Goal: Information Seeking & Learning: Learn about a topic

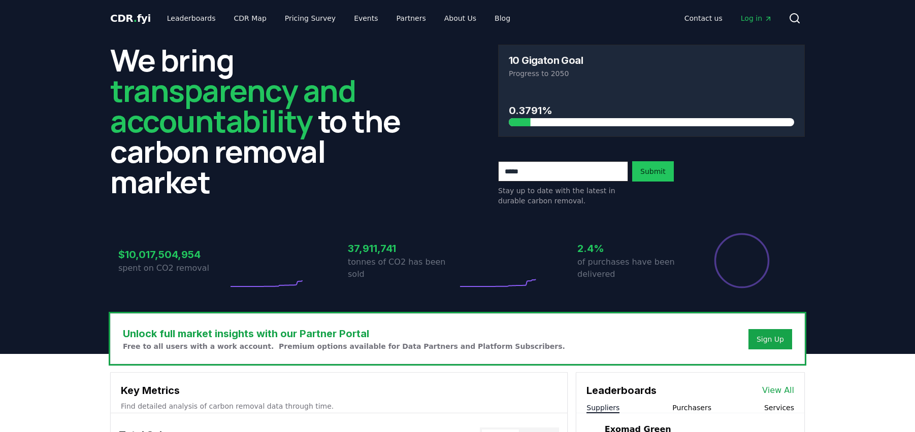
scroll to position [280, 0]
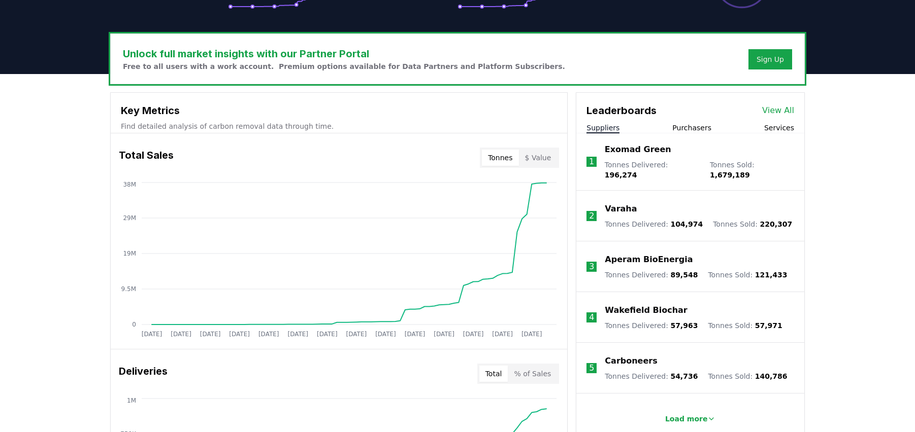
click at [693, 129] on button "Purchasers" at bounding box center [691, 128] width 39 height 10
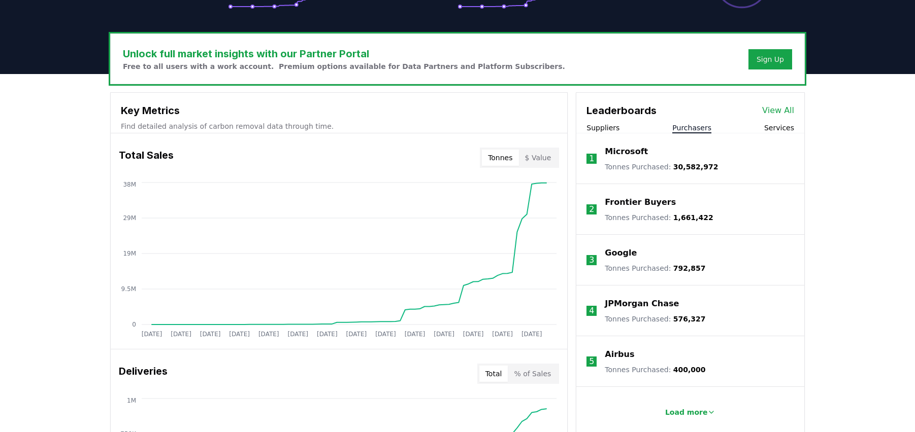
click at [789, 112] on link "View All" at bounding box center [778, 111] width 32 height 12
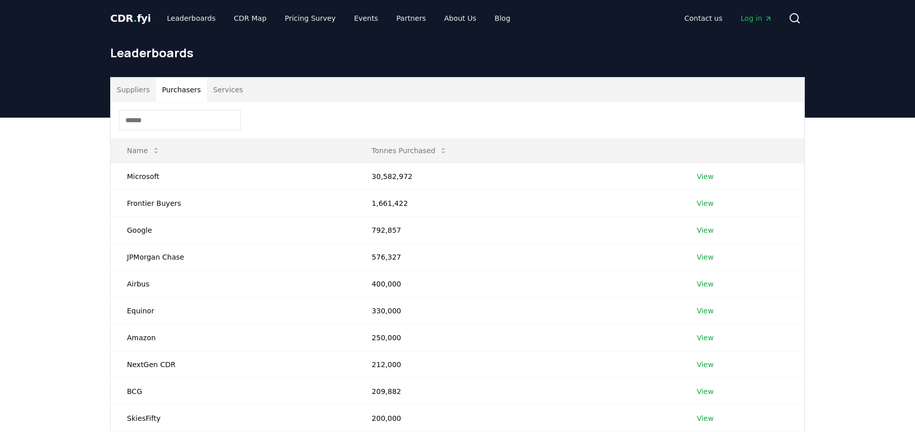
click at [182, 91] on button "Purchasers" at bounding box center [181, 90] width 51 height 24
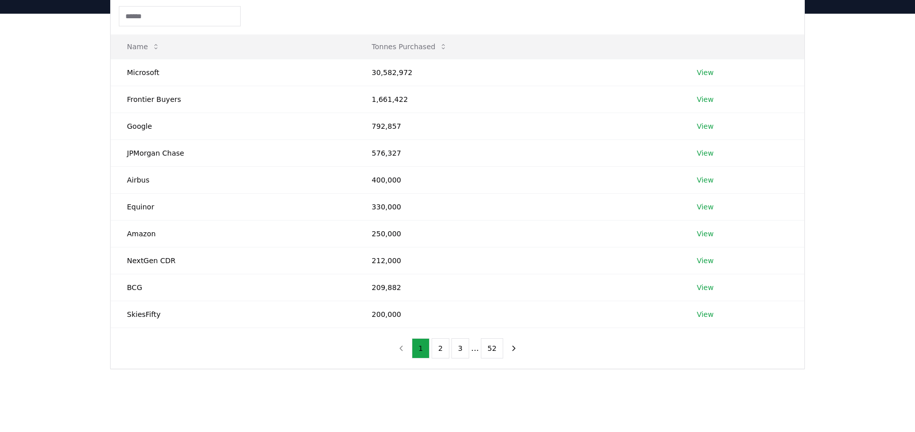
scroll to position [106, 0]
click at [438, 349] on button "2" at bounding box center [440, 347] width 18 height 20
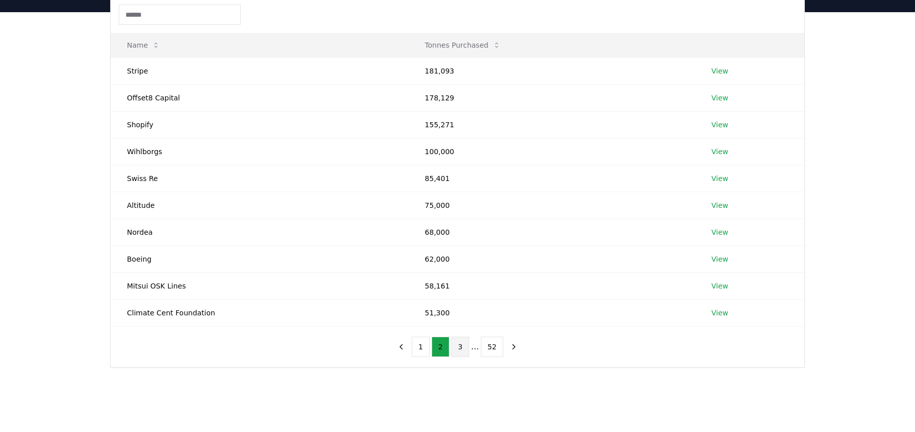
click at [461, 350] on button "3" at bounding box center [460, 347] width 18 height 20
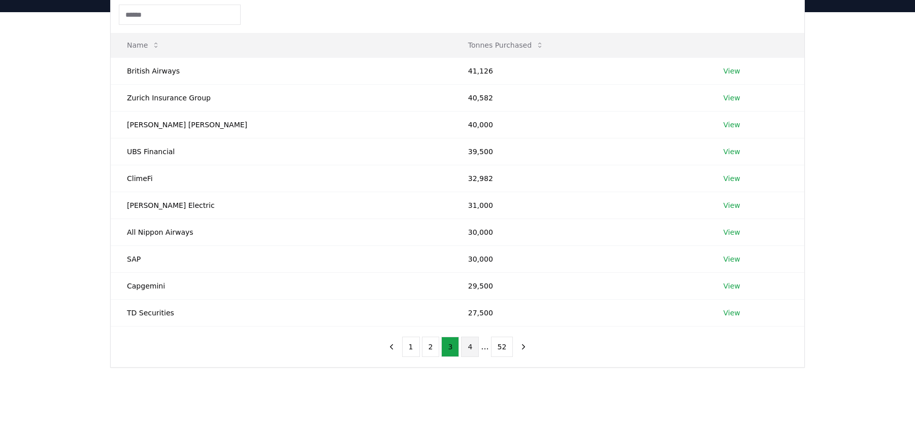
click at [473, 353] on button "4" at bounding box center [470, 347] width 18 height 20
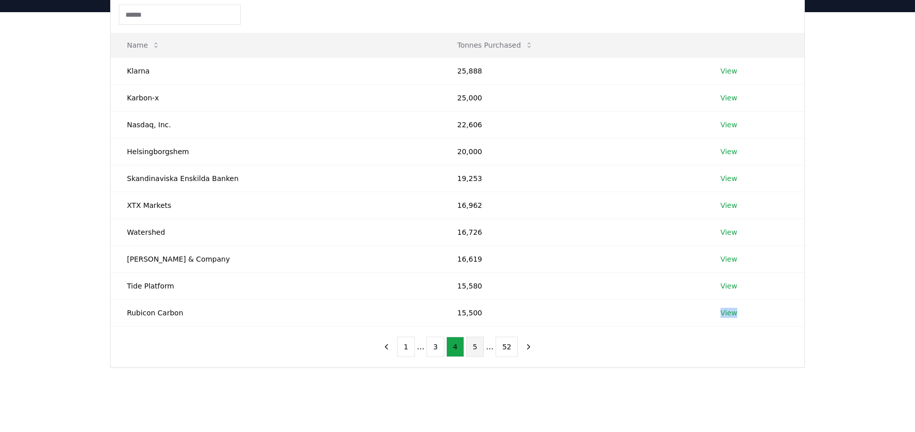
click at [476, 342] on button "5" at bounding box center [475, 347] width 18 height 20
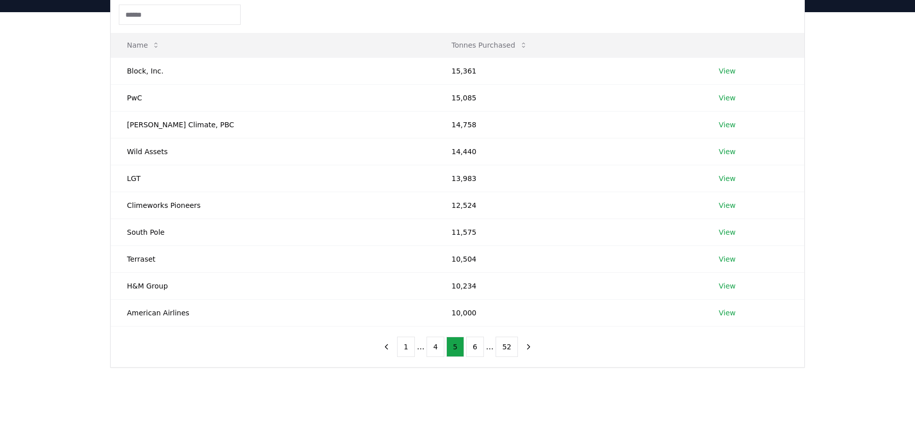
click at [76, 122] on div "Suppliers Purchasers Services Name Tonnes Purchased Block, Inc. 15,361 View PwC…" at bounding box center [457, 210] width 915 height 396
click at [477, 347] on button "6" at bounding box center [475, 347] width 18 height 20
click at [59, 115] on div "Suppliers Purchasers Services Name Tonnes Purchased Palo Alto Networks 10,000 V…" at bounding box center [457, 210] width 915 height 396
click at [478, 349] on button "7" at bounding box center [475, 347] width 18 height 20
click at [474, 349] on button "8" at bounding box center [475, 347] width 18 height 20
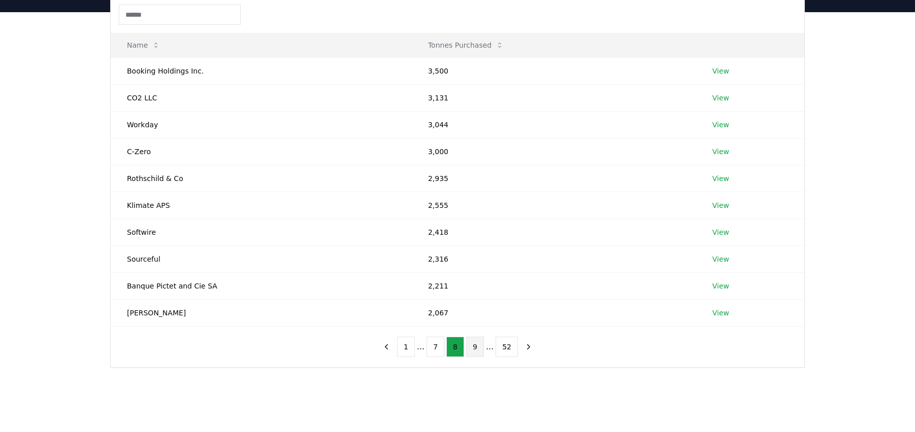
click at [471, 350] on button "9" at bounding box center [475, 347] width 18 height 20
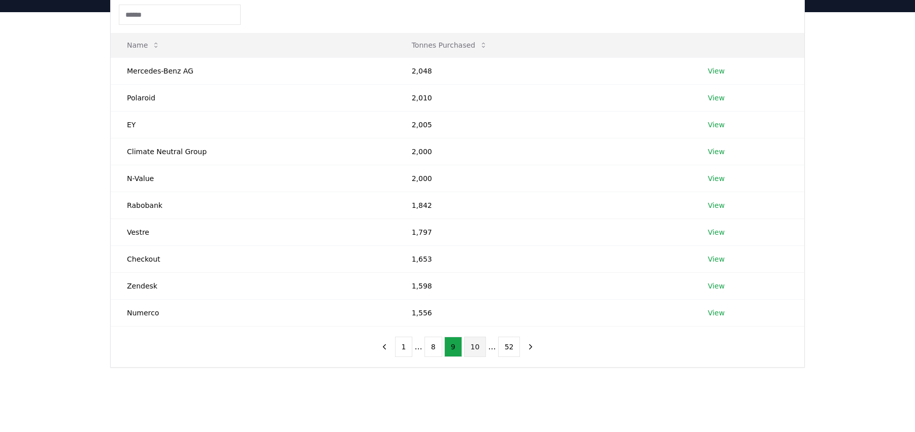
click at [473, 345] on button "10" at bounding box center [475, 347] width 22 height 20
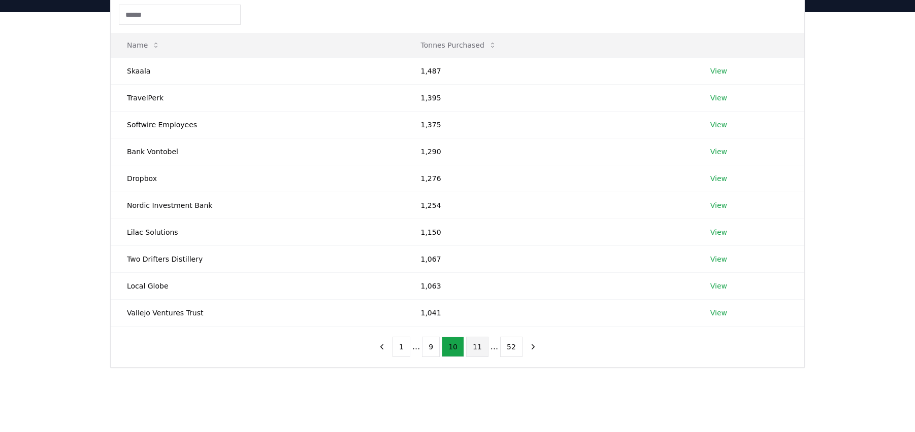
click at [475, 343] on button "11" at bounding box center [477, 347] width 22 height 20
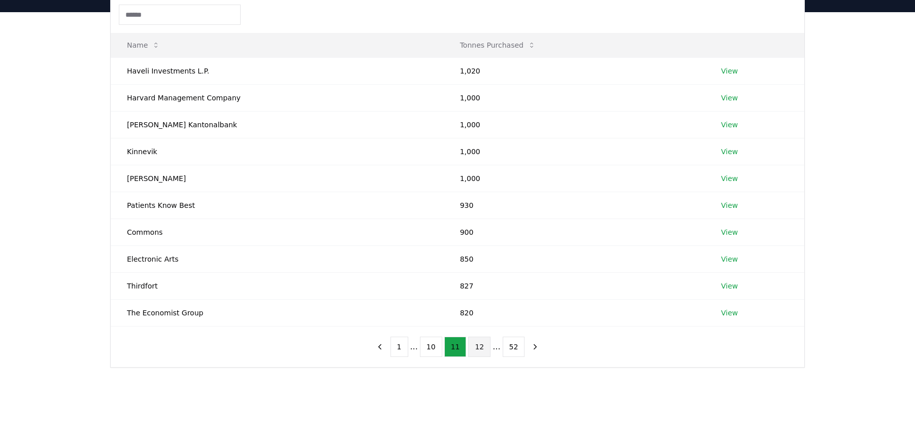
click at [484, 345] on button "12" at bounding box center [479, 347] width 22 height 20
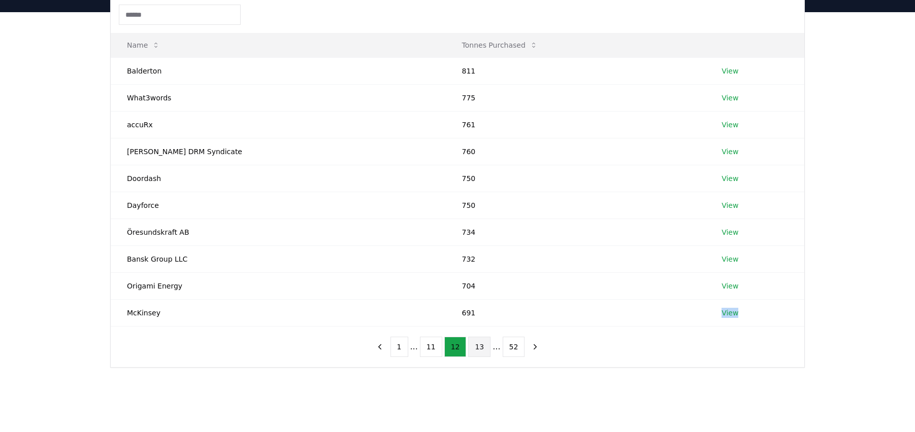
click at [482, 345] on button "13" at bounding box center [479, 347] width 22 height 20
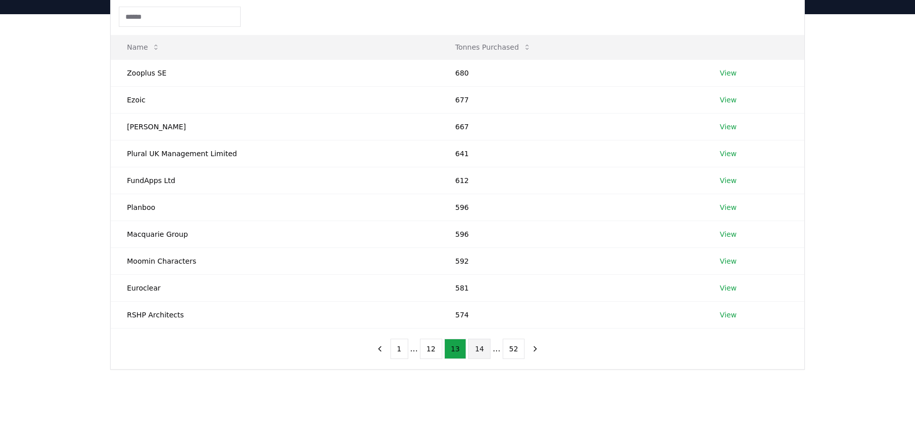
click at [485, 353] on button "14" at bounding box center [479, 349] width 22 height 20
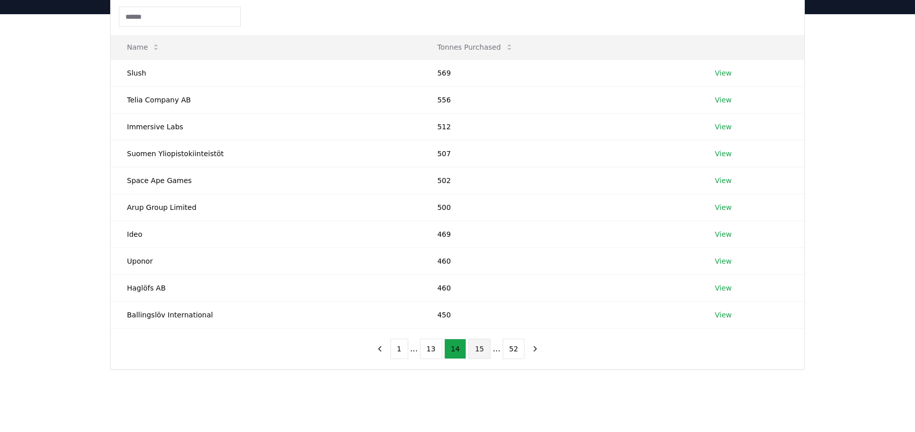
click at [478, 354] on button "15" at bounding box center [479, 349] width 22 height 20
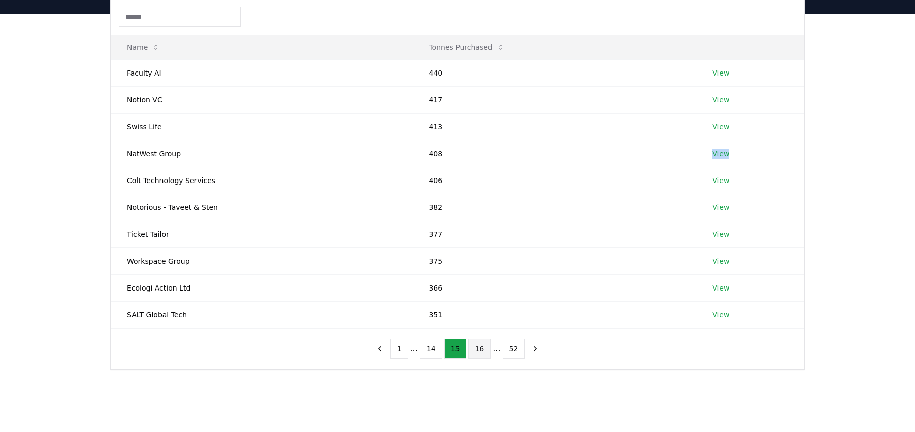
click at [480, 351] on button "16" at bounding box center [479, 349] width 22 height 20
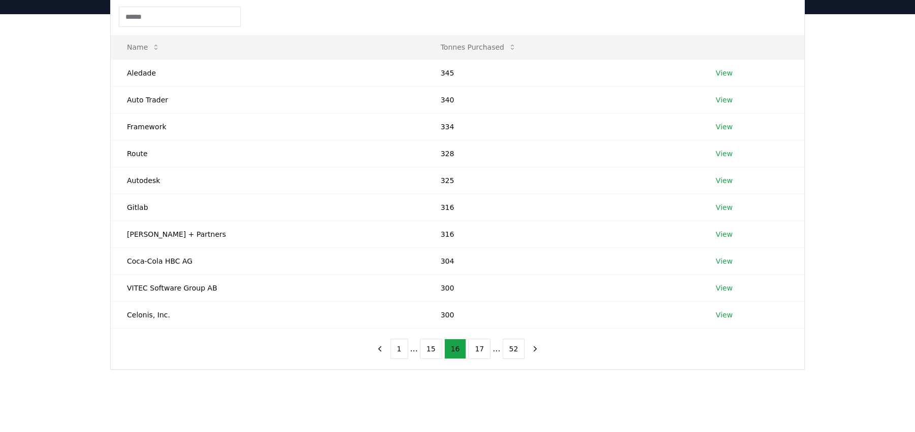
click at [75, 162] on div "Suppliers Purchasers Services Name Tonnes Purchased Aledade 345 View Auto Trade…" at bounding box center [457, 212] width 915 height 396
click at [474, 347] on button "17" at bounding box center [479, 349] width 22 height 20
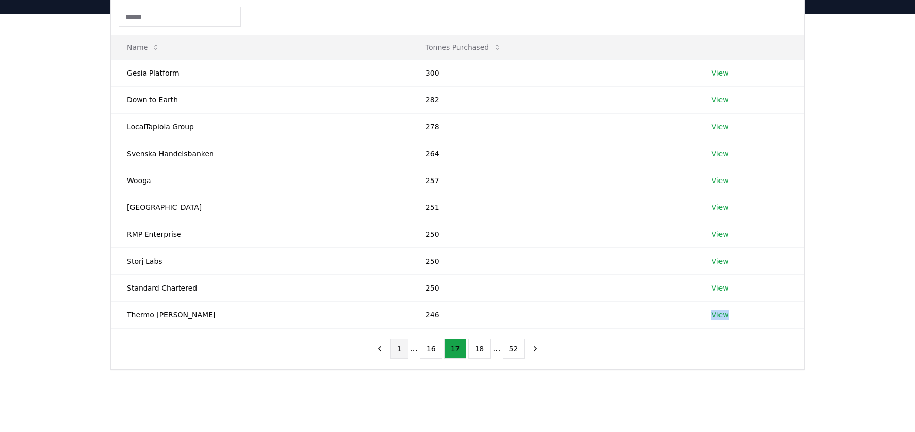
click at [404, 346] on button "1" at bounding box center [399, 349] width 18 height 20
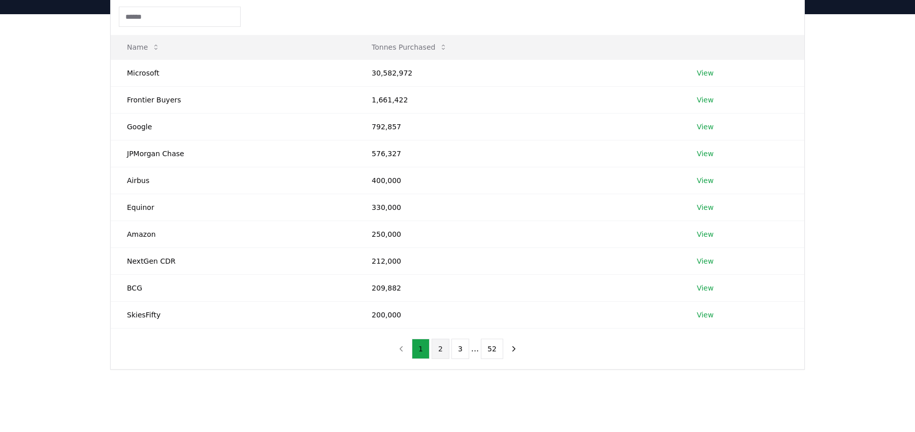
click at [443, 350] on button "2" at bounding box center [440, 349] width 18 height 20
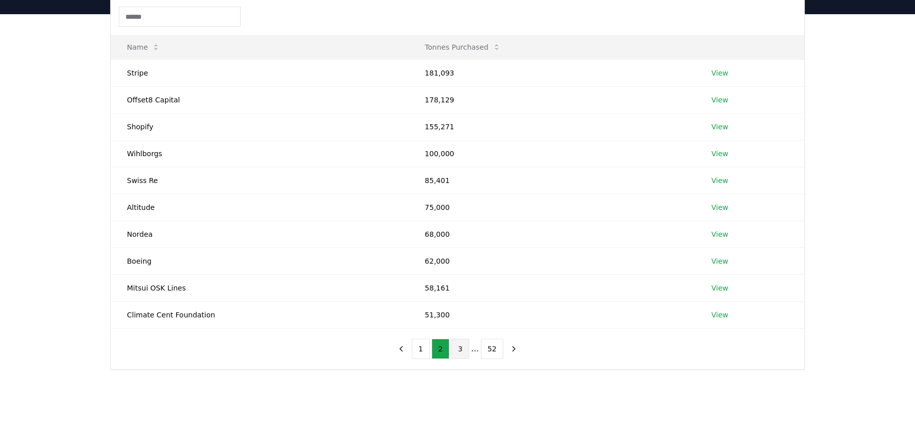
click at [460, 352] on button "3" at bounding box center [460, 349] width 18 height 20
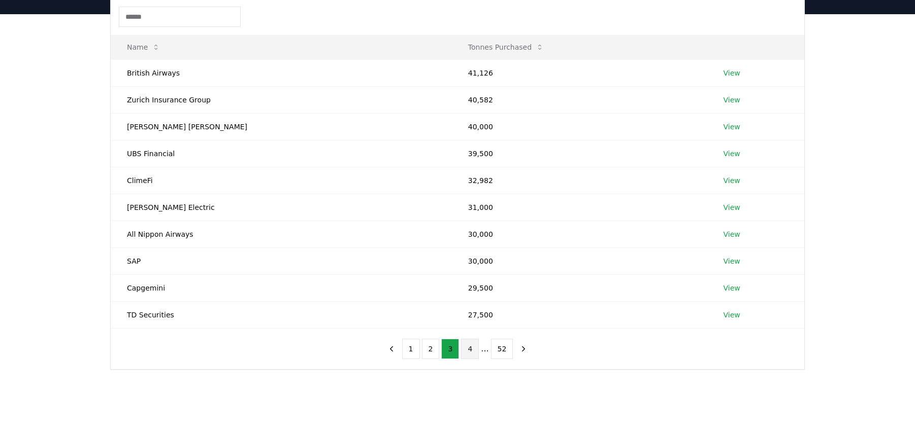
click at [468, 347] on button "4" at bounding box center [470, 349] width 18 height 20
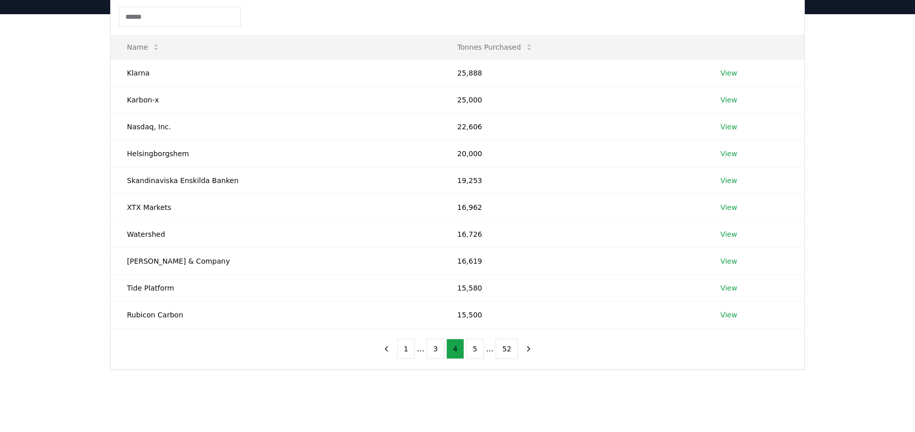
click at [862, 128] on div "Suppliers Purchasers Services Name Tonnes Purchased Klarna 25,888 View Karbon-x…" at bounding box center [457, 212] width 915 height 396
click at [409, 348] on button "1" at bounding box center [406, 349] width 18 height 20
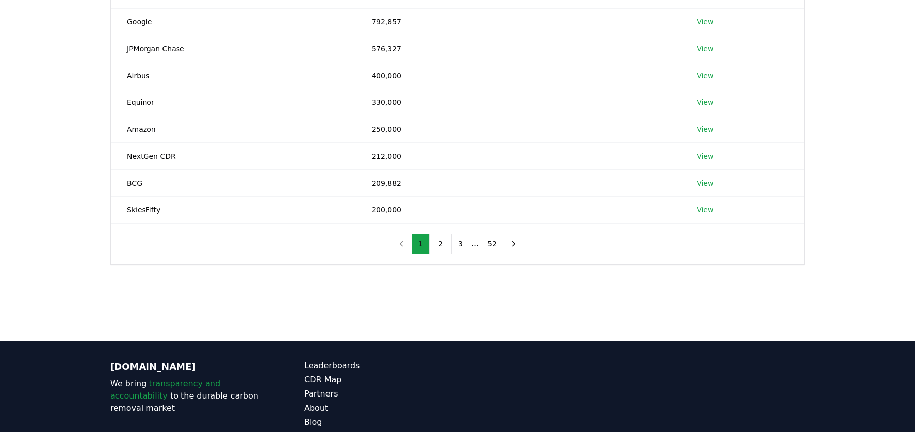
scroll to position [207, 0]
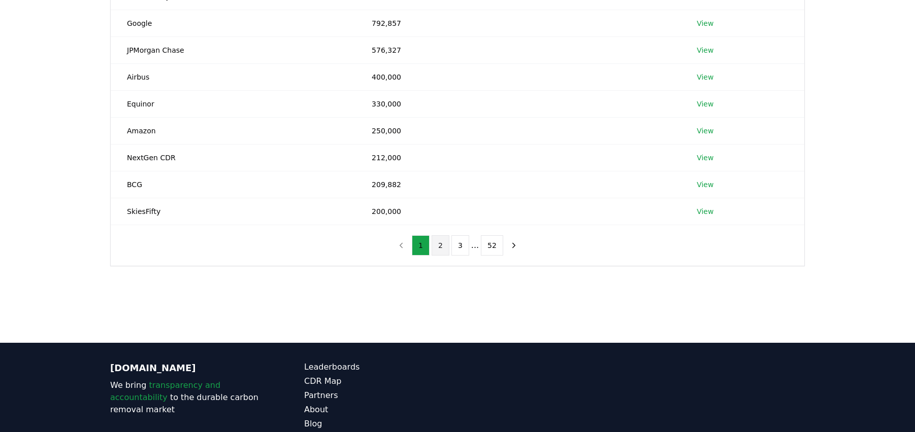
click at [437, 246] on button "2" at bounding box center [440, 246] width 18 height 20
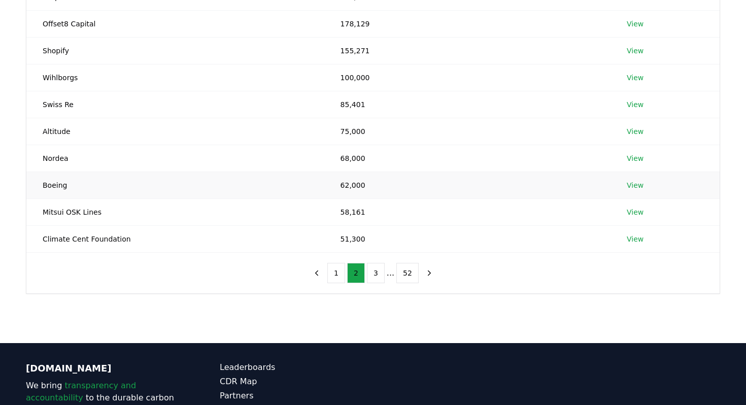
scroll to position [180, 0]
click at [378, 268] on button "3" at bounding box center [376, 272] width 18 height 20
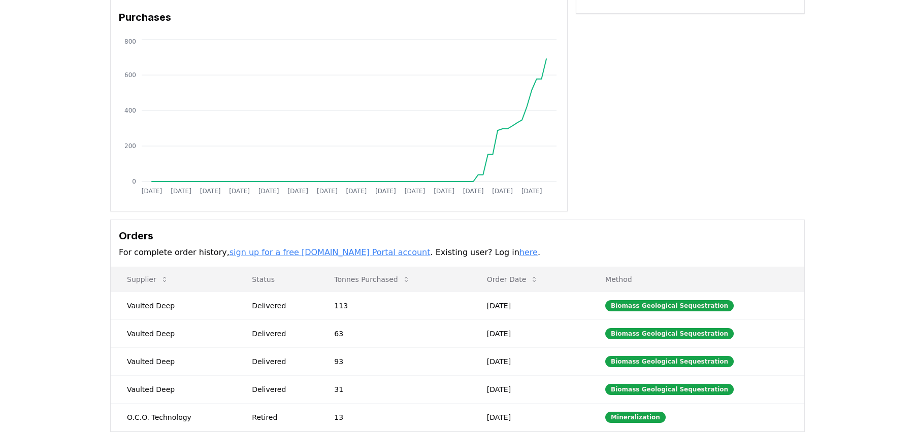
scroll to position [205, 0]
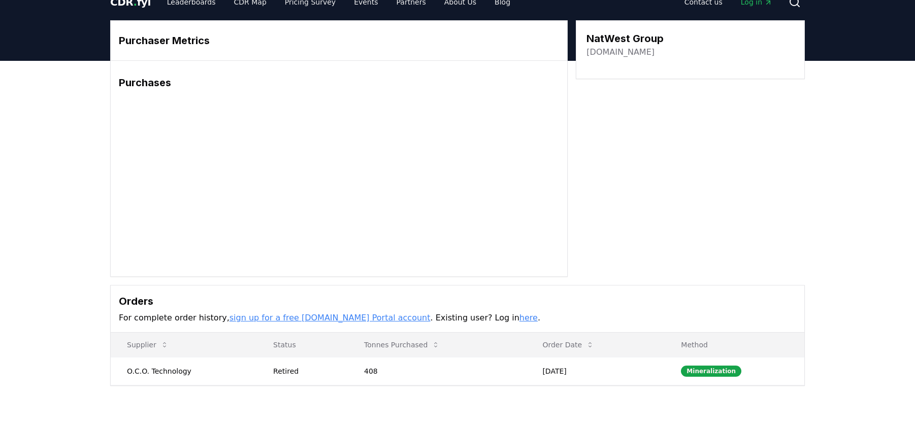
scroll to position [18, 0]
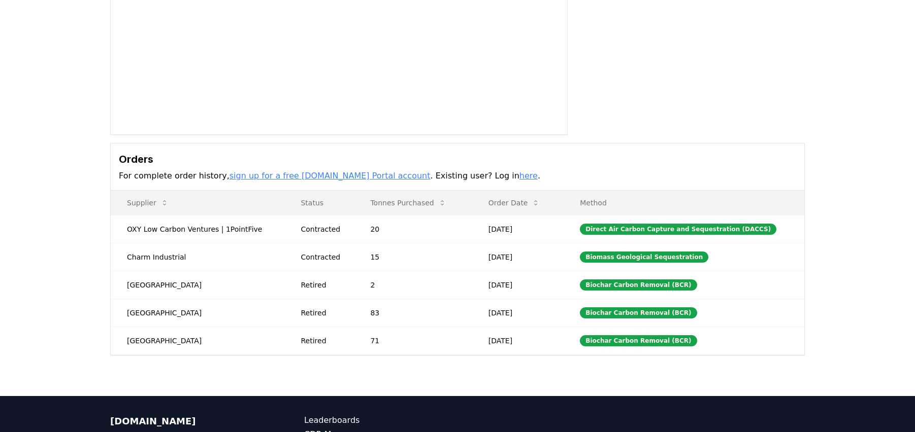
scroll to position [161, 0]
